Goal: Task Accomplishment & Management: Use online tool/utility

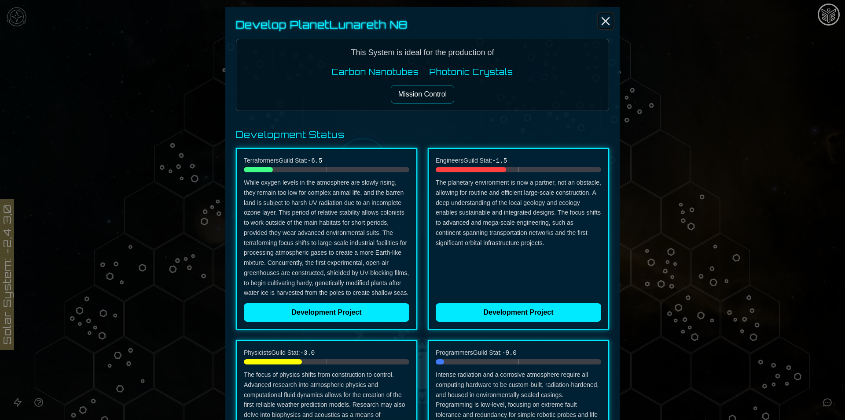
click at [599, 20] on icon "Close" at bounding box center [606, 21] width 14 height 14
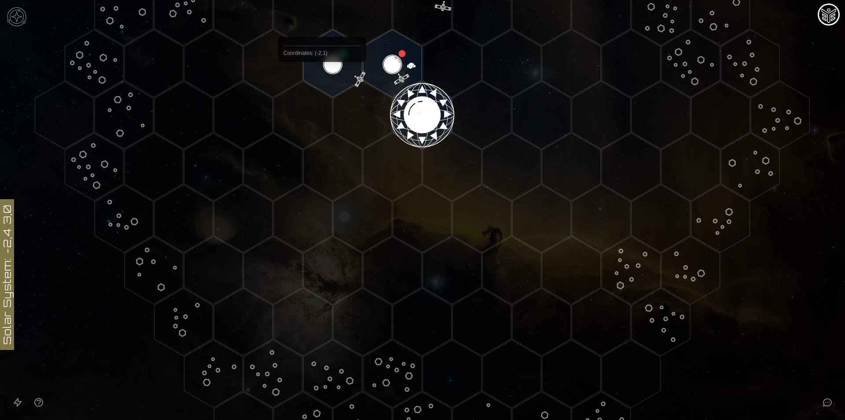
scroll to position [95, 0]
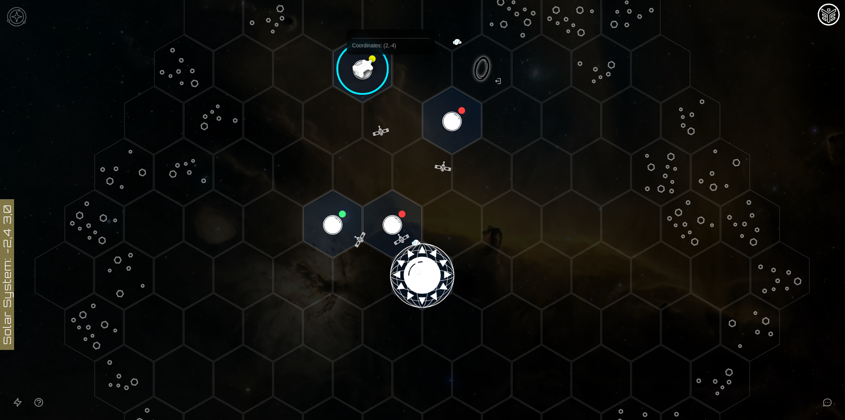
click at [383, 70] on image at bounding box center [362, 68] width 69 height 69
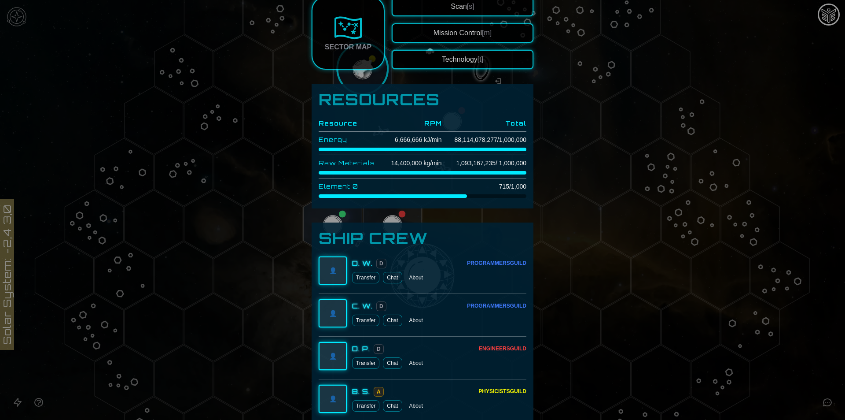
scroll to position [175, 0]
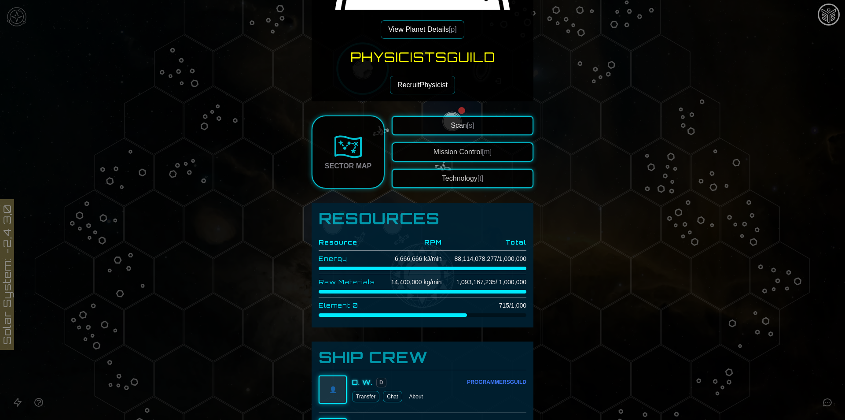
click at [416, 85] on button "Recruit Physicist" at bounding box center [422, 85] width 65 height 18
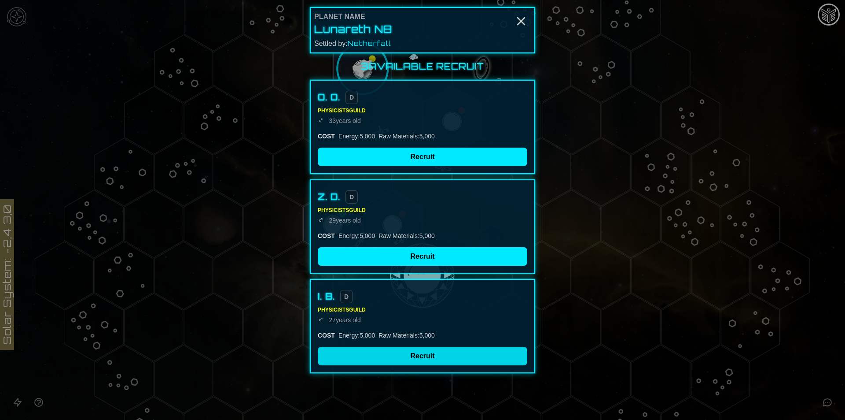
click at [414, 356] on button "Recruit" at bounding box center [423, 355] width 210 height 18
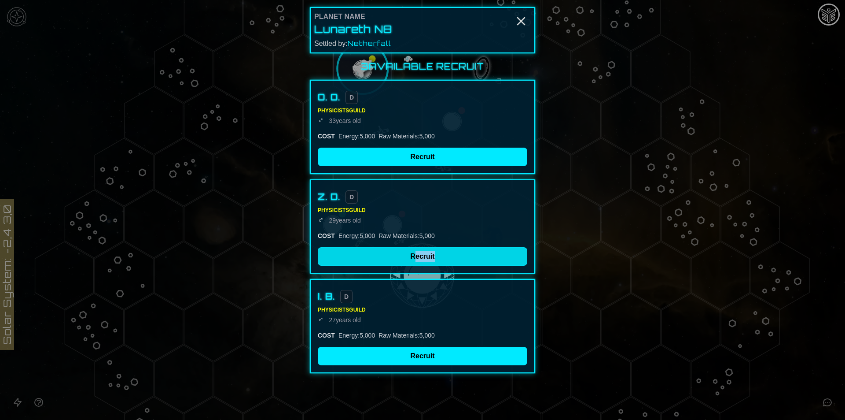
click at [416, 265] on div "Z. D. D Physicists Guild ♂ [DEMOGRAPHIC_DATA] COST Energy : 5,000 Raw Materials…" at bounding box center [422, 226] width 225 height 94
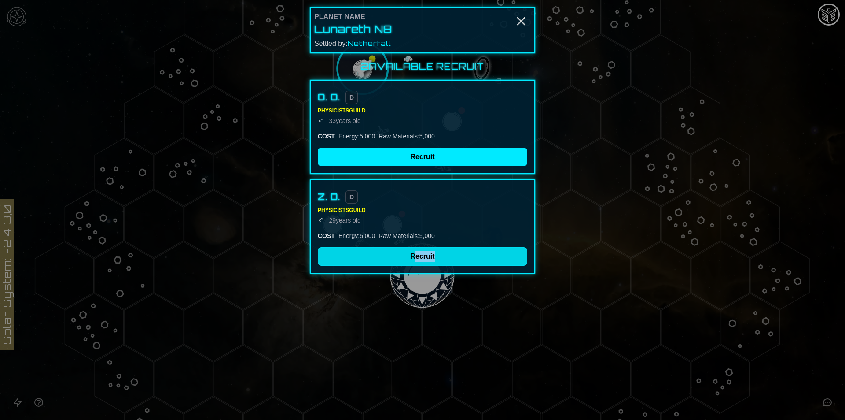
click at [415, 260] on button "Recruit" at bounding box center [423, 256] width 210 height 18
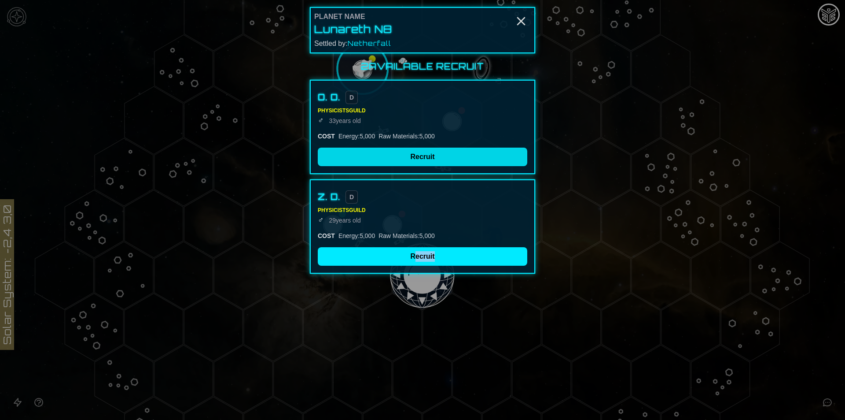
click at [398, 158] on button "Recruit" at bounding box center [423, 156] width 210 height 18
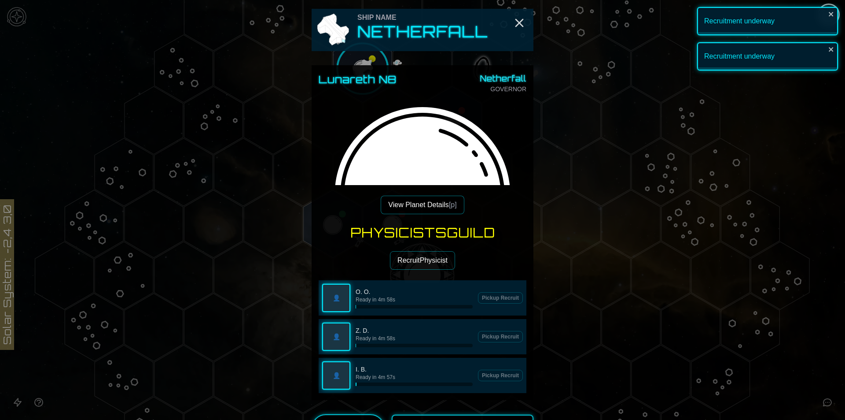
click at [416, 261] on button "Recruit Physicist" at bounding box center [422, 260] width 65 height 18
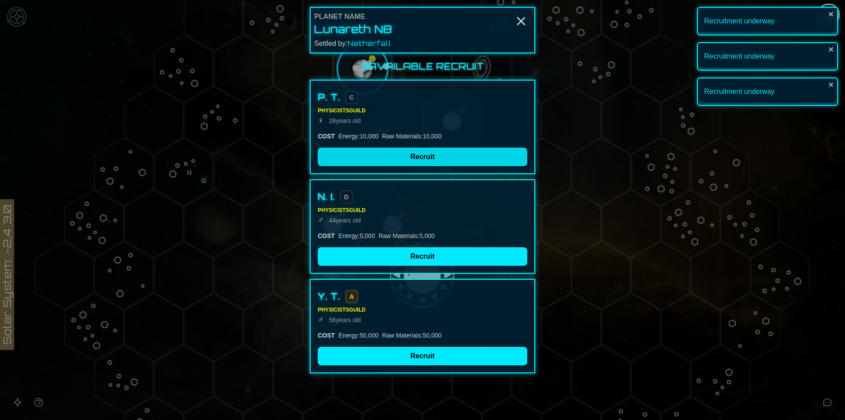
click at [409, 158] on button "Recruit" at bounding box center [423, 156] width 210 height 18
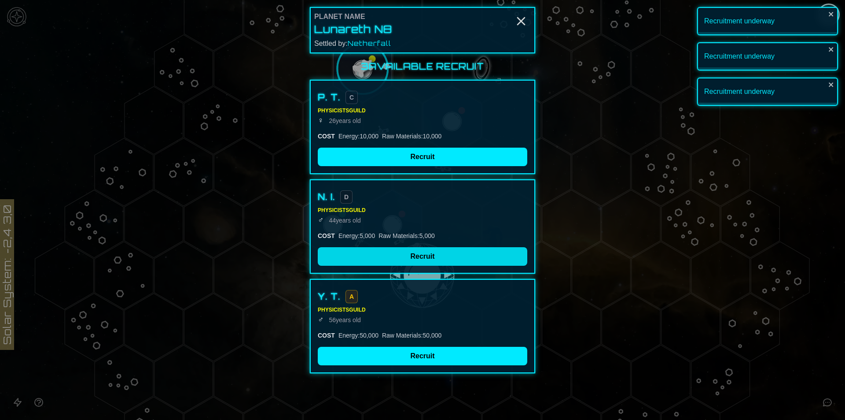
click at [423, 259] on div "3 Available Recruit P. T. C Physicists Guild ♀ [DEMOGRAPHIC_DATA] COST Energy :…" at bounding box center [422, 216] width 225 height 313
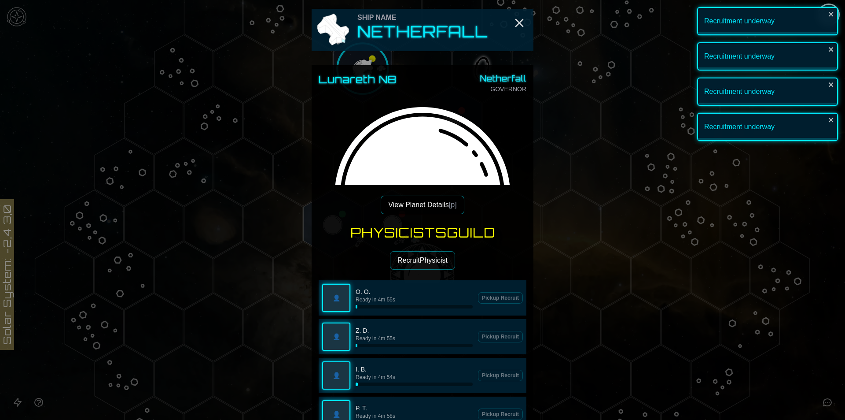
click at [416, 265] on button "Recruit Physicist" at bounding box center [422, 260] width 65 height 18
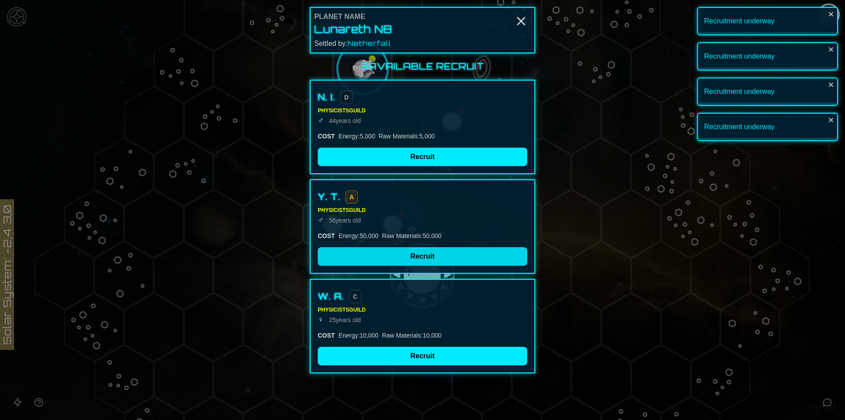
click at [394, 250] on button "Recruit" at bounding box center [423, 256] width 210 height 18
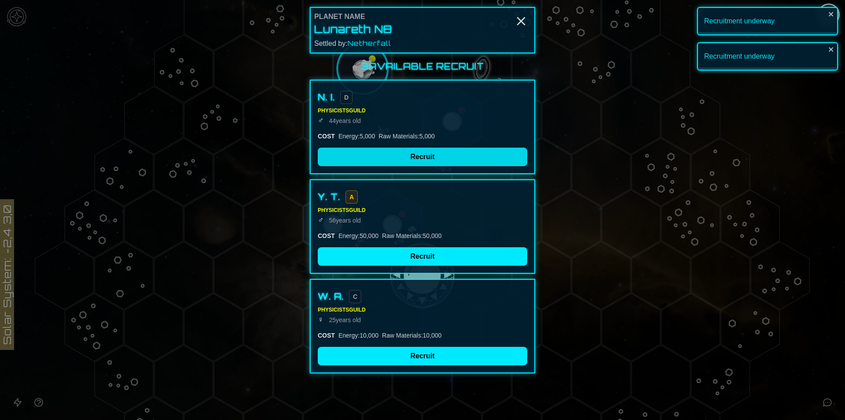
click at [383, 162] on button "Recruit" at bounding box center [423, 156] width 210 height 18
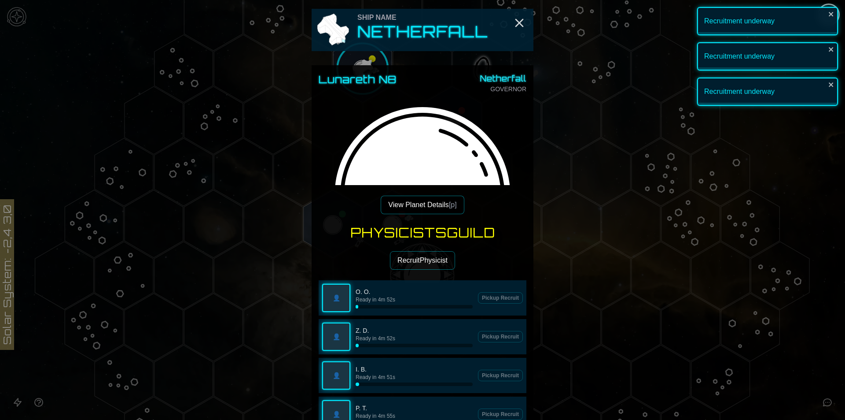
click at [414, 251] on button "Recruit Physicist" at bounding box center [422, 260] width 65 height 18
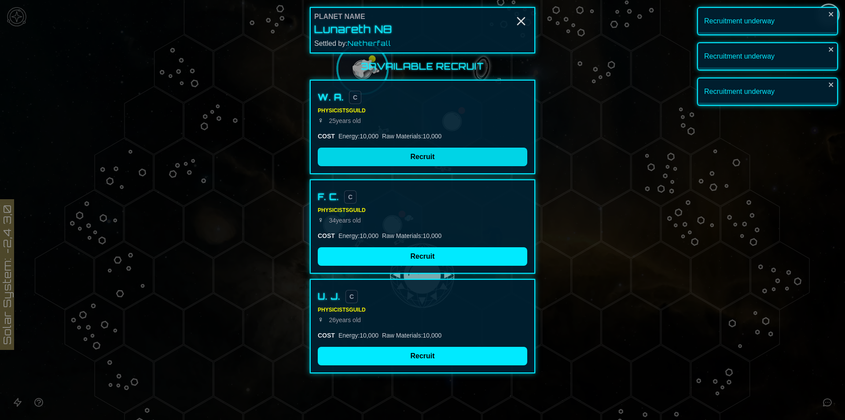
click at [395, 156] on button "Recruit" at bounding box center [423, 156] width 210 height 18
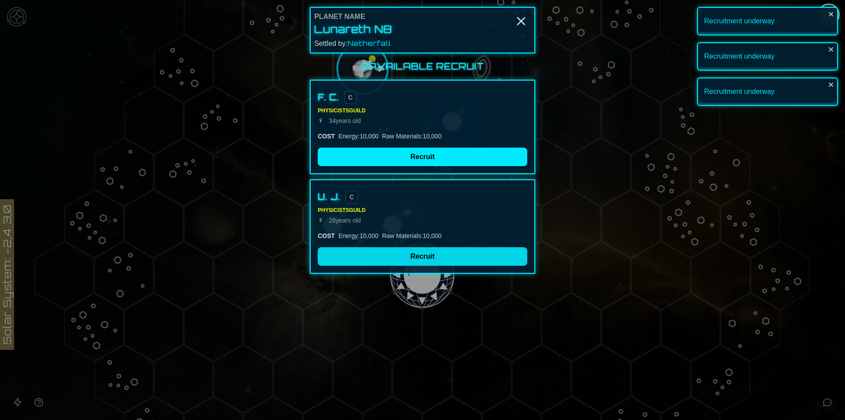
click at [403, 256] on button "Recruit" at bounding box center [423, 256] width 210 height 18
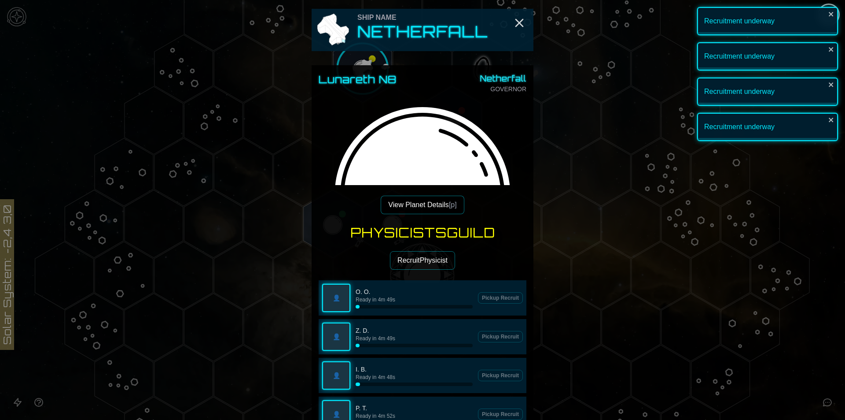
click at [415, 212] on button "View Planet Details [p]" at bounding box center [422, 204] width 83 height 18
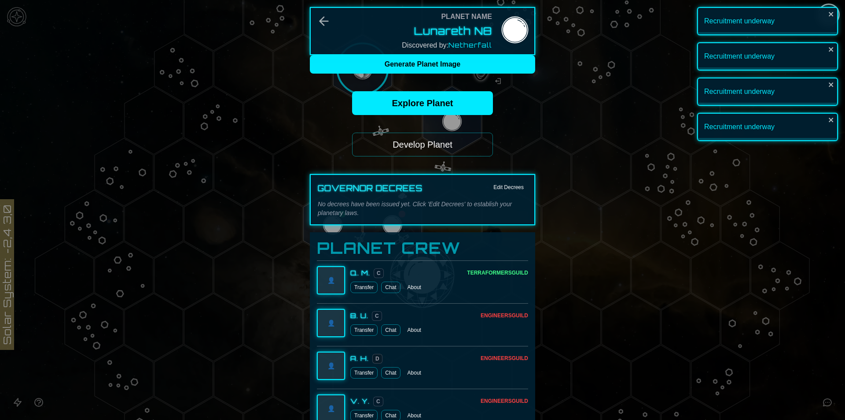
click at [410, 145] on button "Develop Planet" at bounding box center [422, 145] width 141 height 24
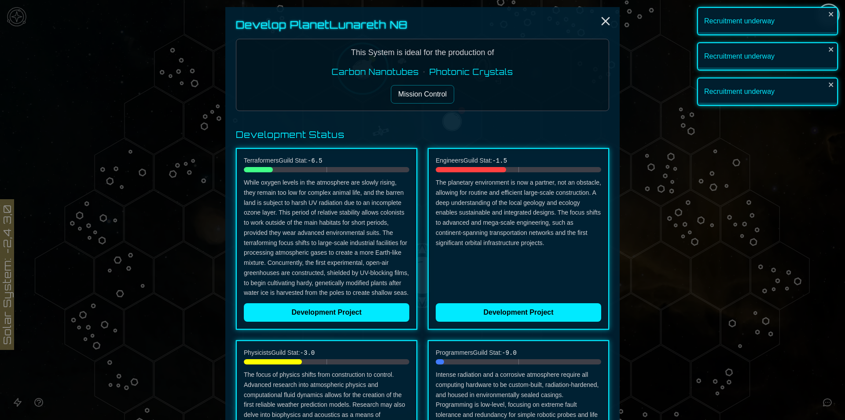
scroll to position [220, 0]
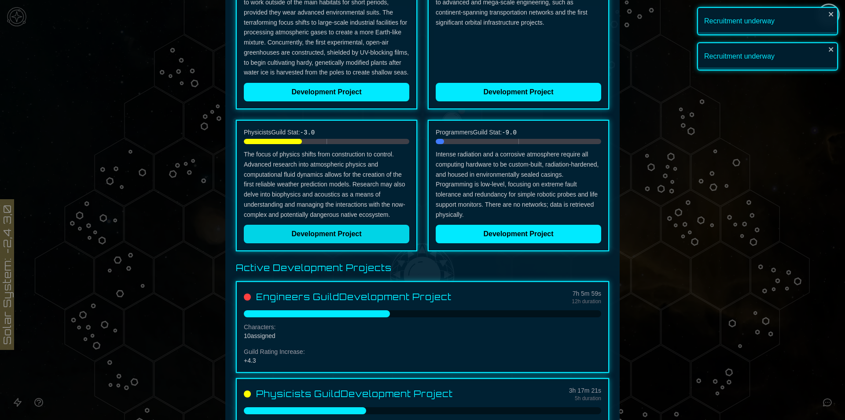
click at [329, 236] on button "Development Project" at bounding box center [327, 234] width 166 height 18
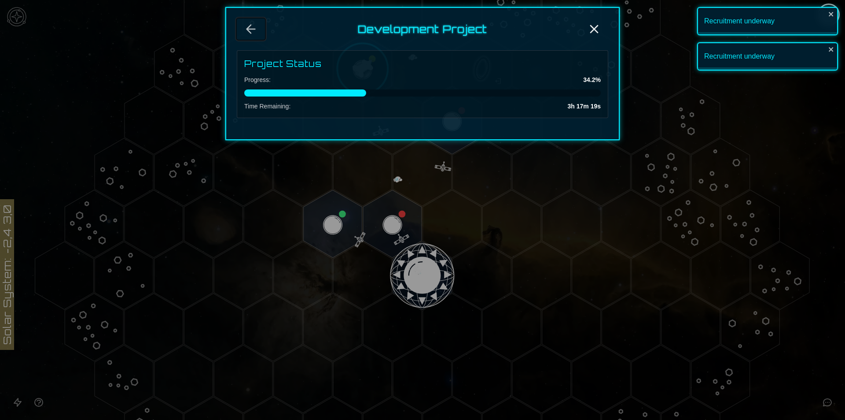
click at [243, 27] on button "Back" at bounding box center [251, 28] width 28 height 21
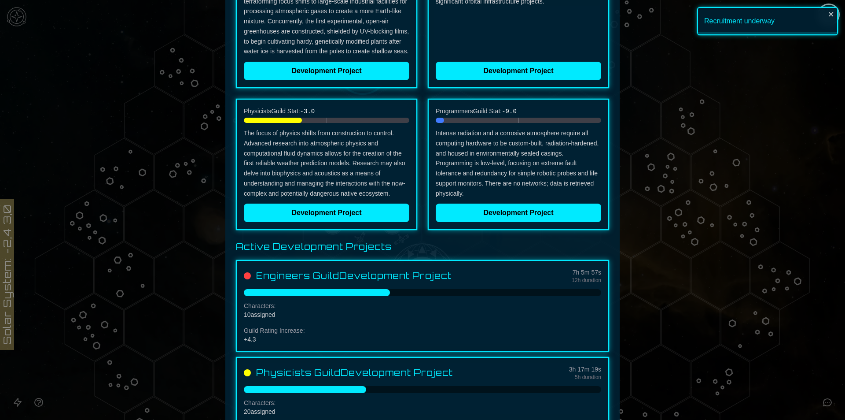
scroll to position [287, 0]
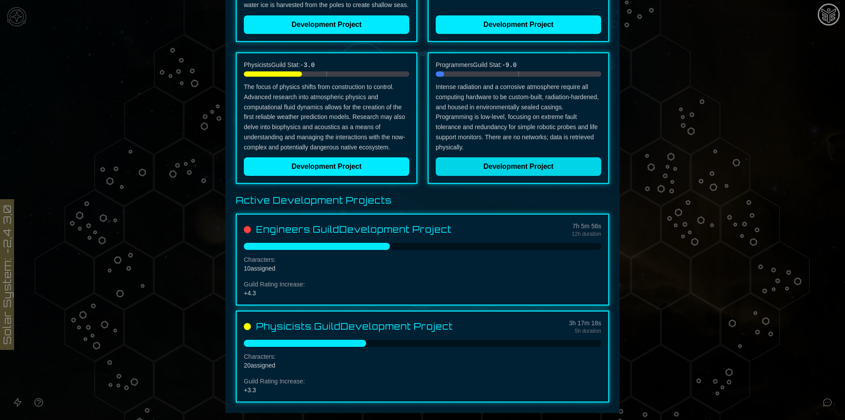
click at [473, 168] on button "Development Project" at bounding box center [519, 166] width 166 height 18
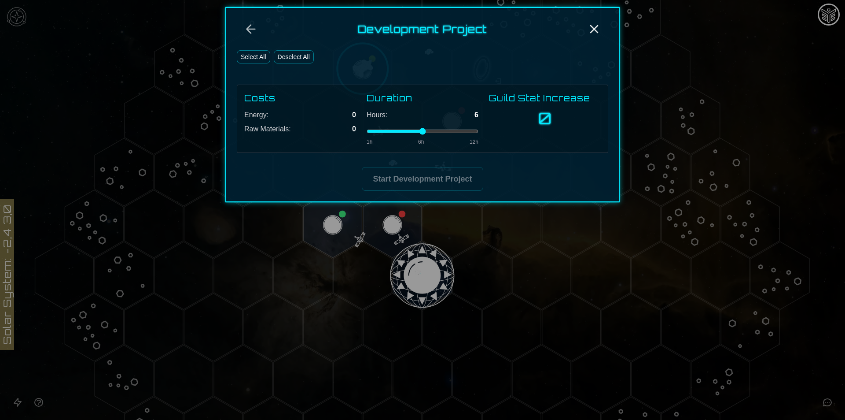
click at [257, 59] on button "Select All" at bounding box center [253, 56] width 33 height 13
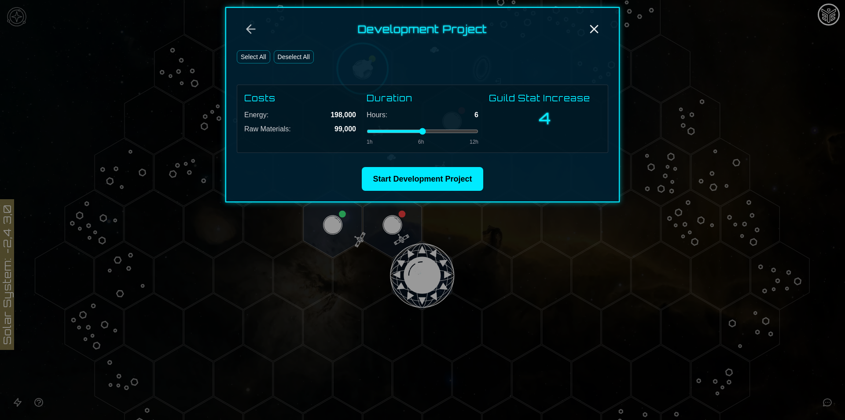
click at [267, 59] on button "Select All" at bounding box center [253, 56] width 33 height 13
click at [296, 59] on button "Deselect All" at bounding box center [294, 56] width 40 height 13
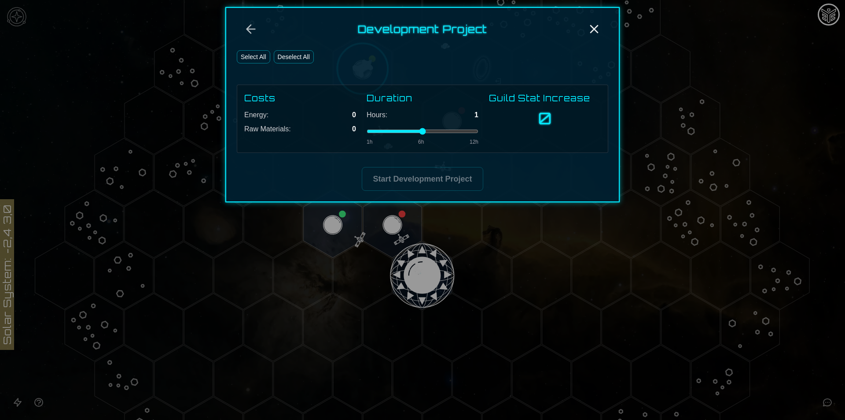
drag, startPoint x: 426, startPoint y: 129, endPoint x: 379, endPoint y: 131, distance: 47.1
type input "*"
click at [379, 131] on input "range" at bounding box center [423, 131] width 112 height 4
click at [247, 30] on icon "Back" at bounding box center [251, 29] width 8 height 8
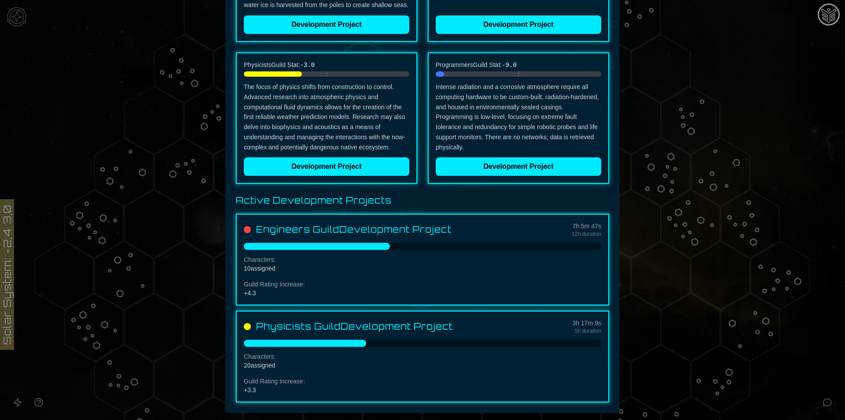
scroll to position [0, 0]
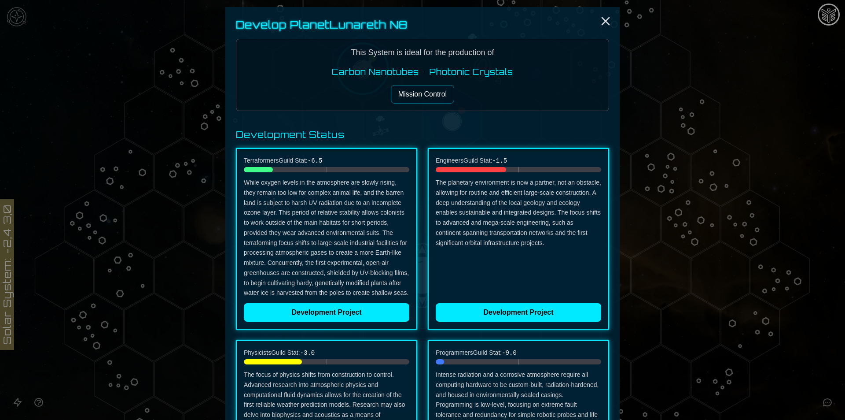
click at [424, 94] on button "Mission Control" at bounding box center [422, 94] width 63 height 18
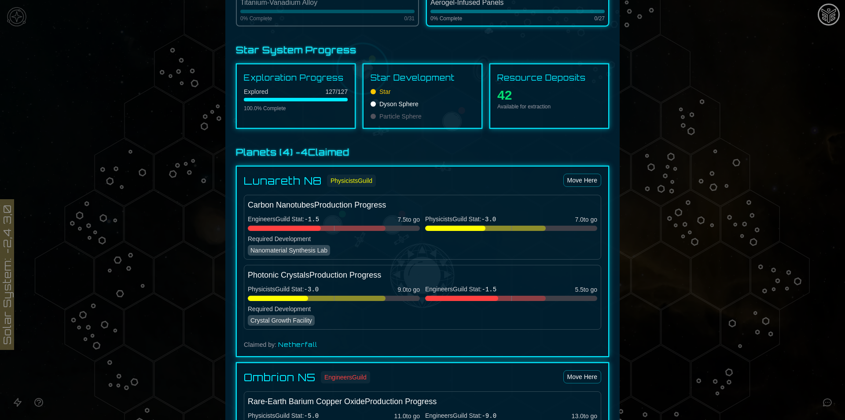
scroll to position [660, 0]
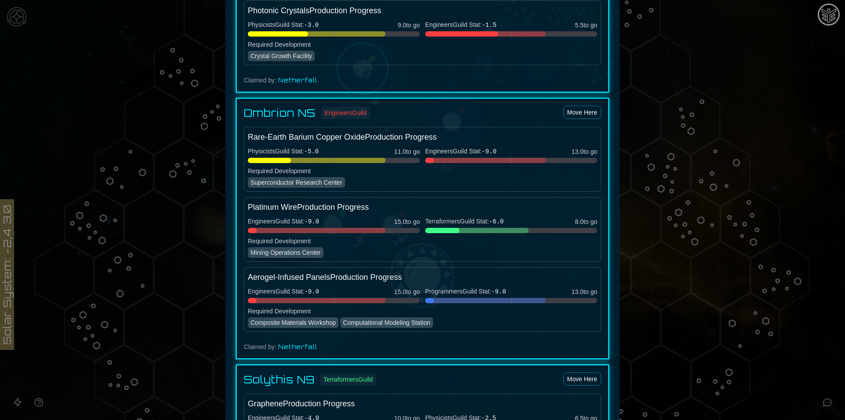
click at [781, 111] on div at bounding box center [422, 210] width 845 height 420
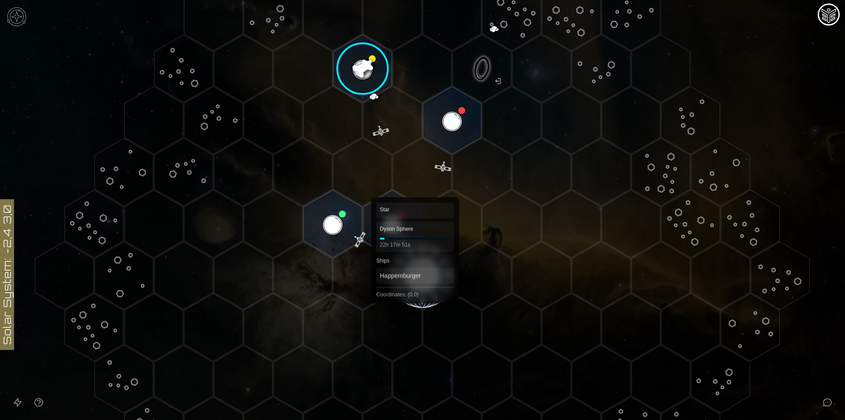
click at [413, 283] on polygon "Hex at coordinates 0,0, clickable" at bounding box center [422, 275] width 59 height 68
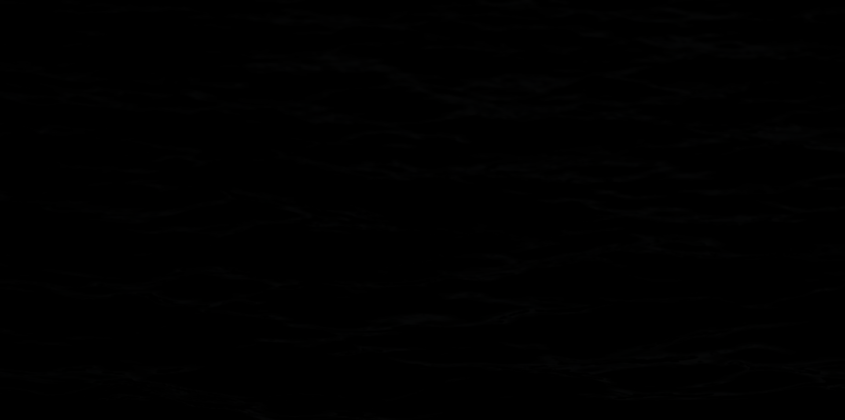
click at [413, 283] on image at bounding box center [422, 275] width 69 height 69
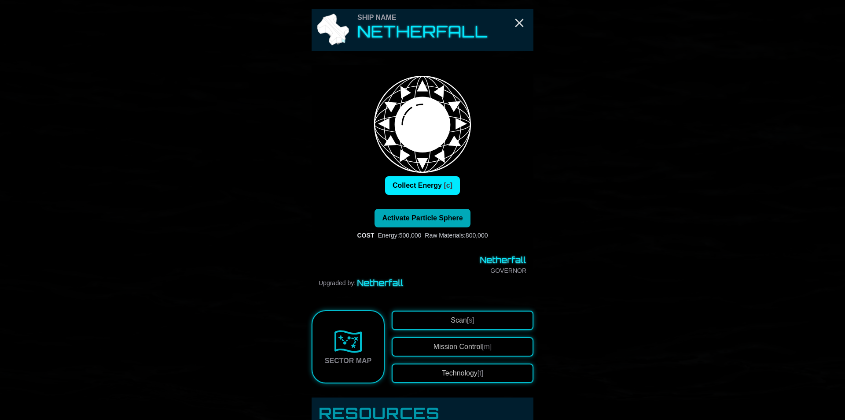
click at [419, 219] on span "Activate Particle Sphere" at bounding box center [422, 217] width 81 height 7
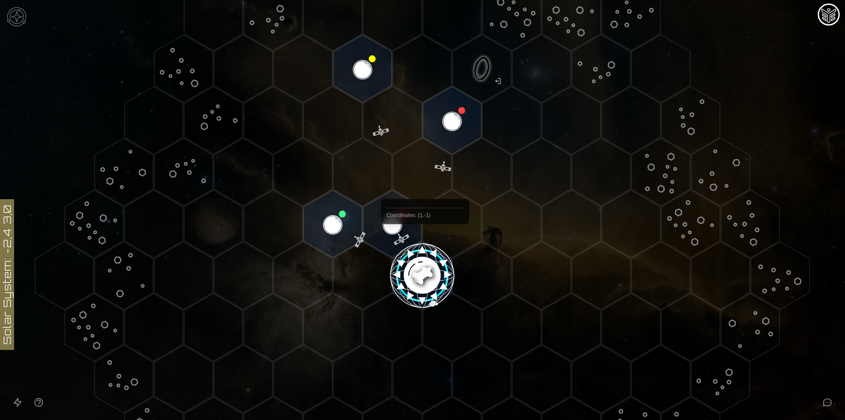
click at [427, 269] on image at bounding box center [422, 275] width 69 height 69
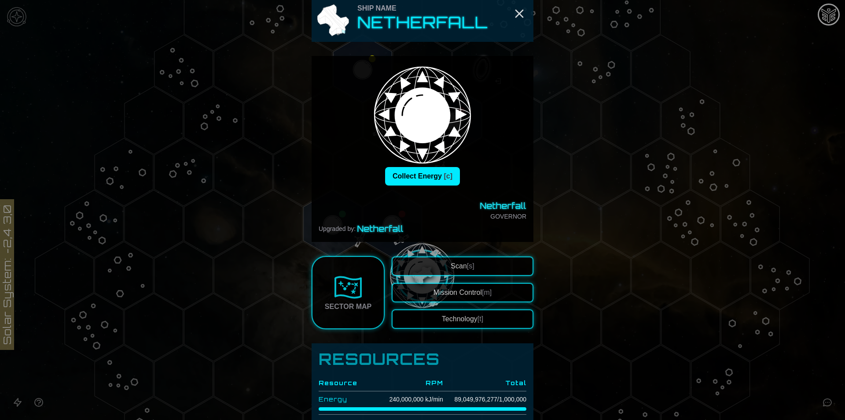
scroll to position [0, 0]
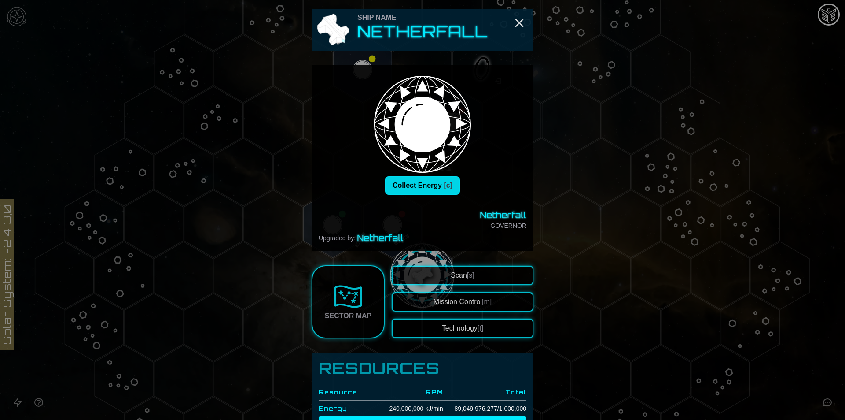
click at [432, 191] on button "Collect Energy [c]" at bounding box center [422, 185] width 75 height 18
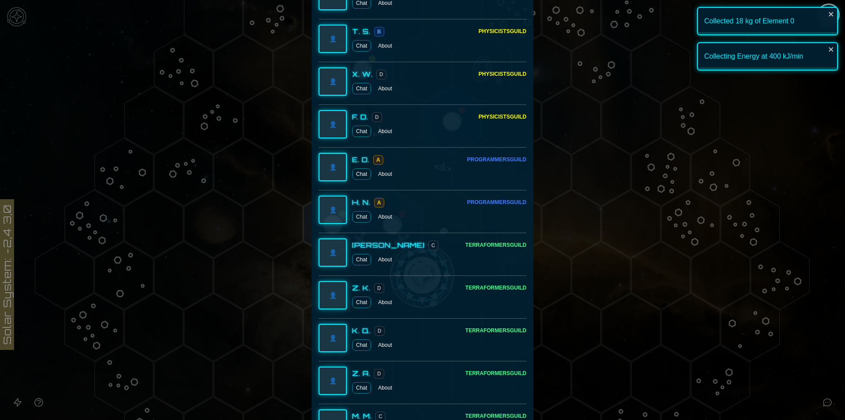
scroll to position [1366, 0]
